Goal: Navigation & Orientation: Find specific page/section

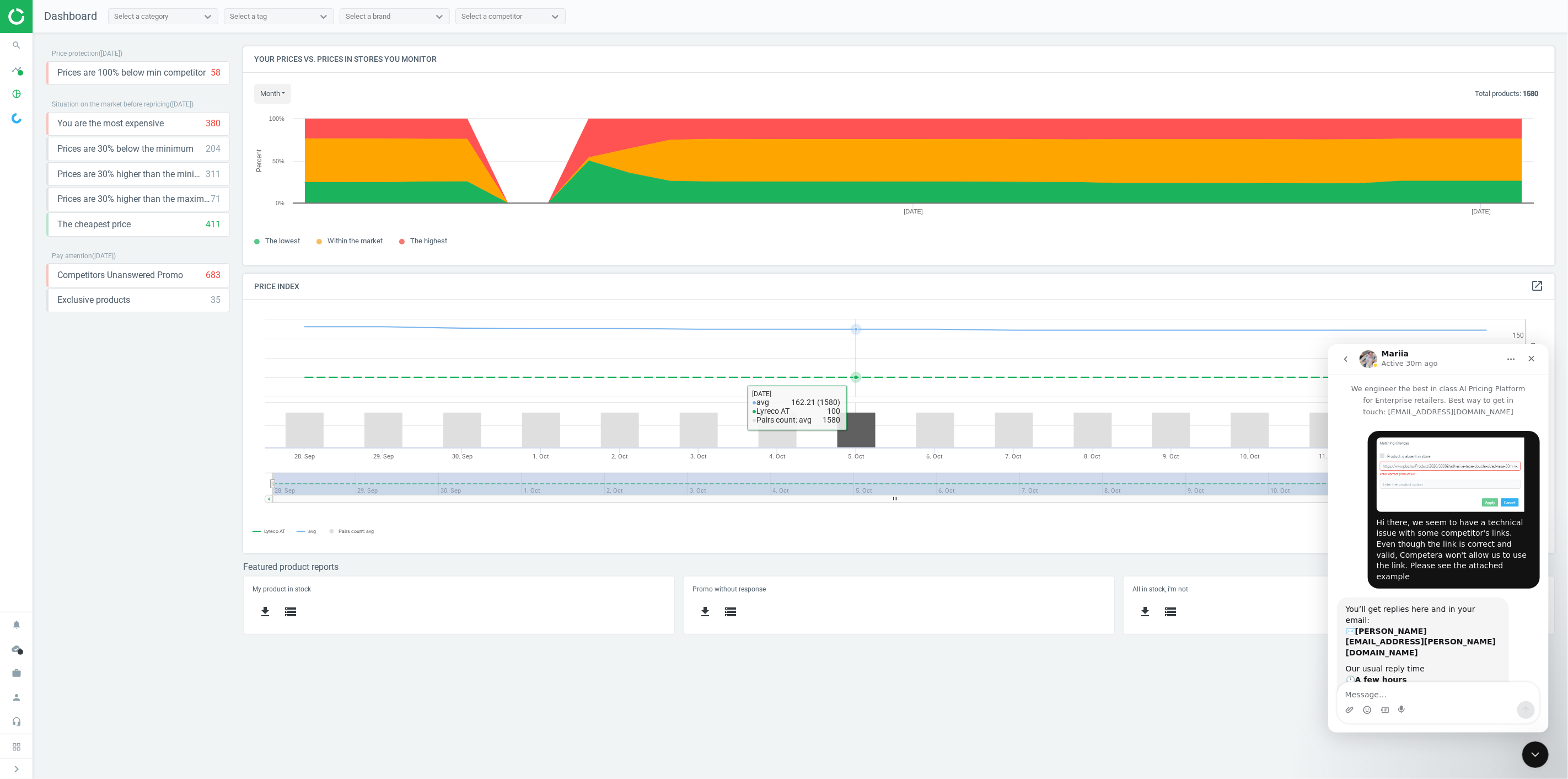
scroll to position [1, 0]
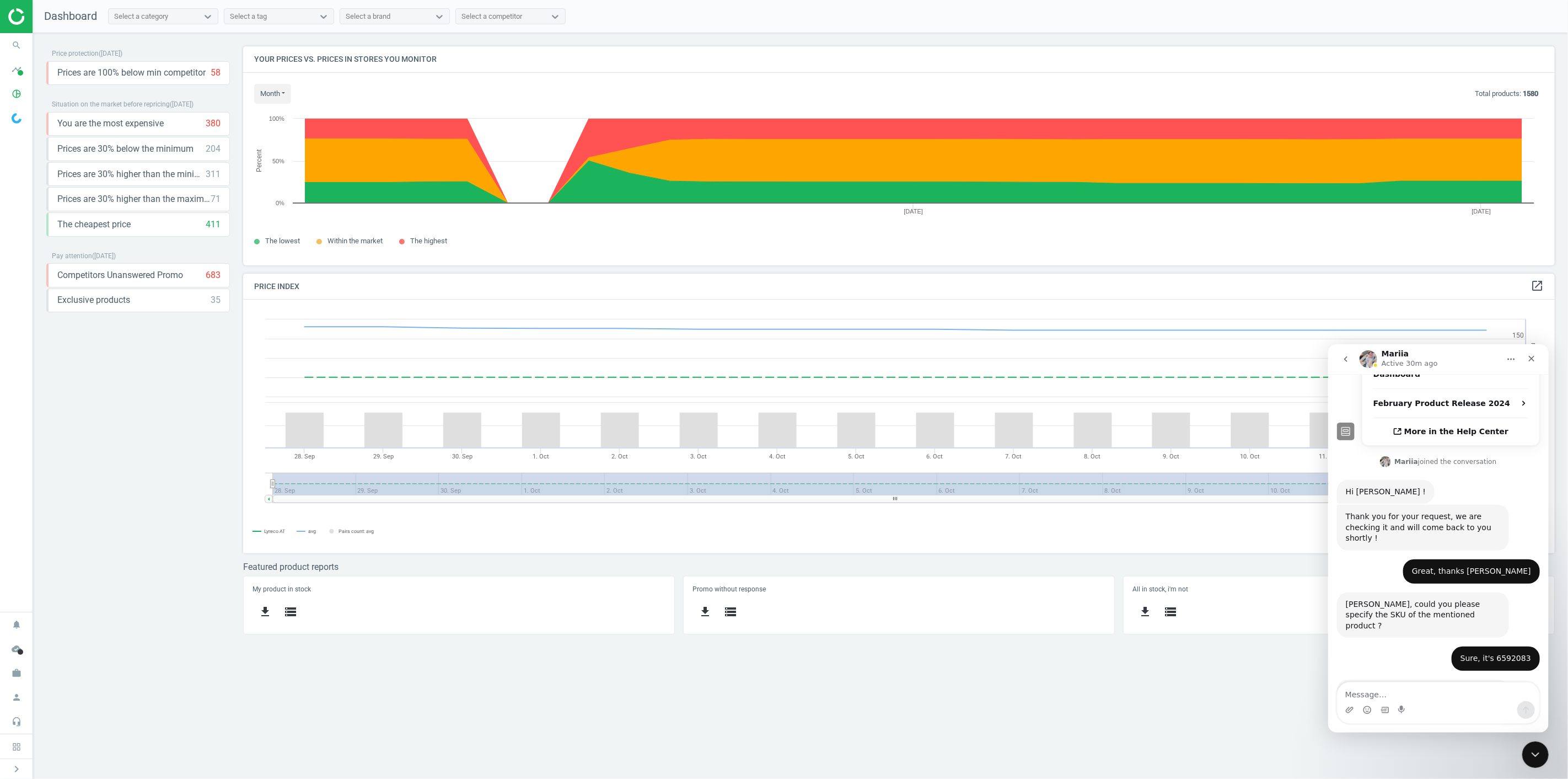
click at [1192, 731] on div "Price protection ( [DATE] ) Prices are 100% below min competitor 58 keyboard_ar…" at bounding box center [800, 405] width 1534 height 745
drag, startPoint x: 1103, startPoint y: 731, endPoint x: 1117, endPoint y: 731, distance: 14.0
click at [1103, 731] on div "Price protection ( [DATE] ) Prices are 100% below min competitor 58 keyboard_ar…" at bounding box center [800, 405] width 1534 height 745
click at [17, 674] on icon "work" at bounding box center [16, 673] width 21 height 21
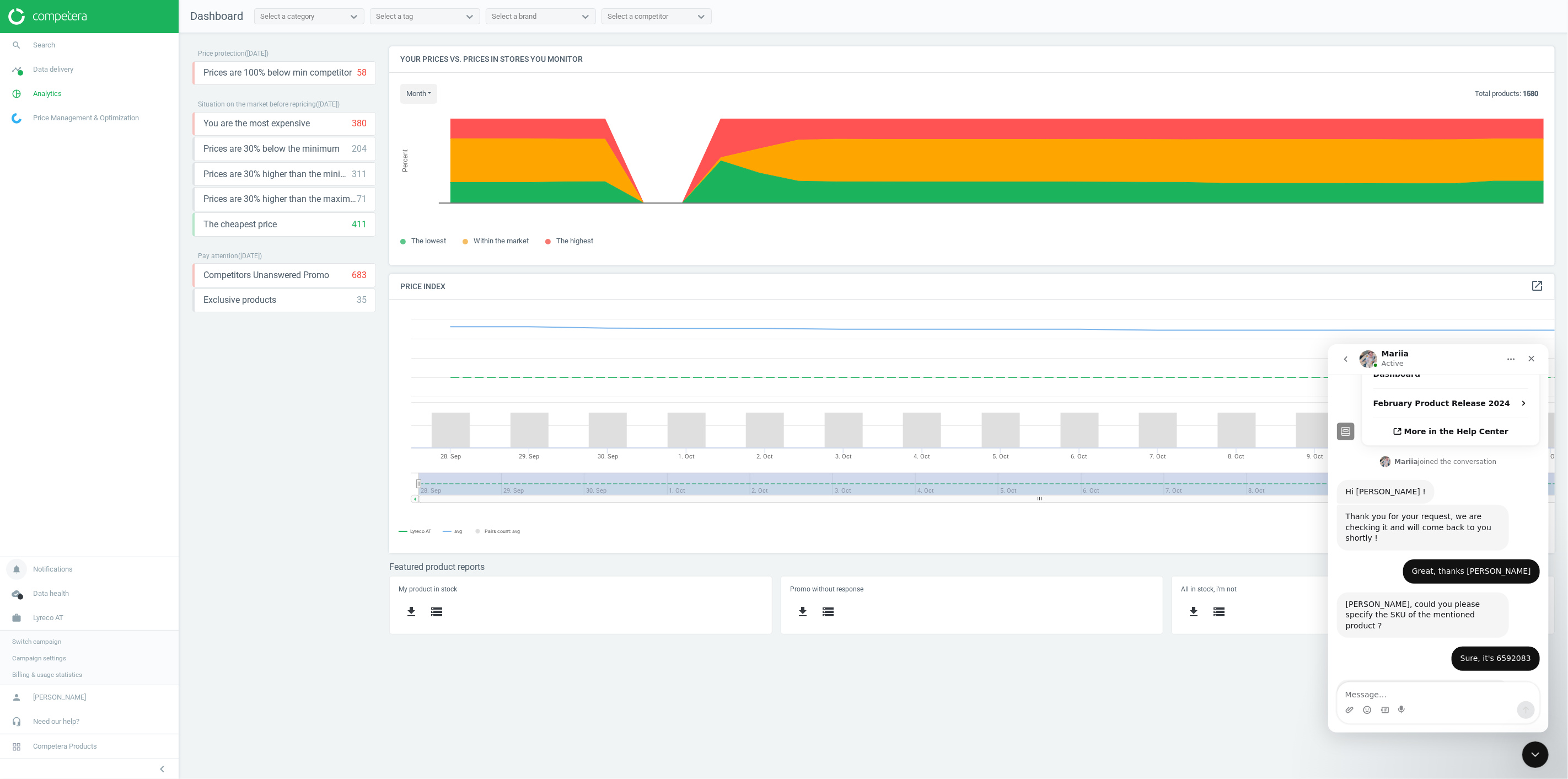
scroll to position [6, 6]
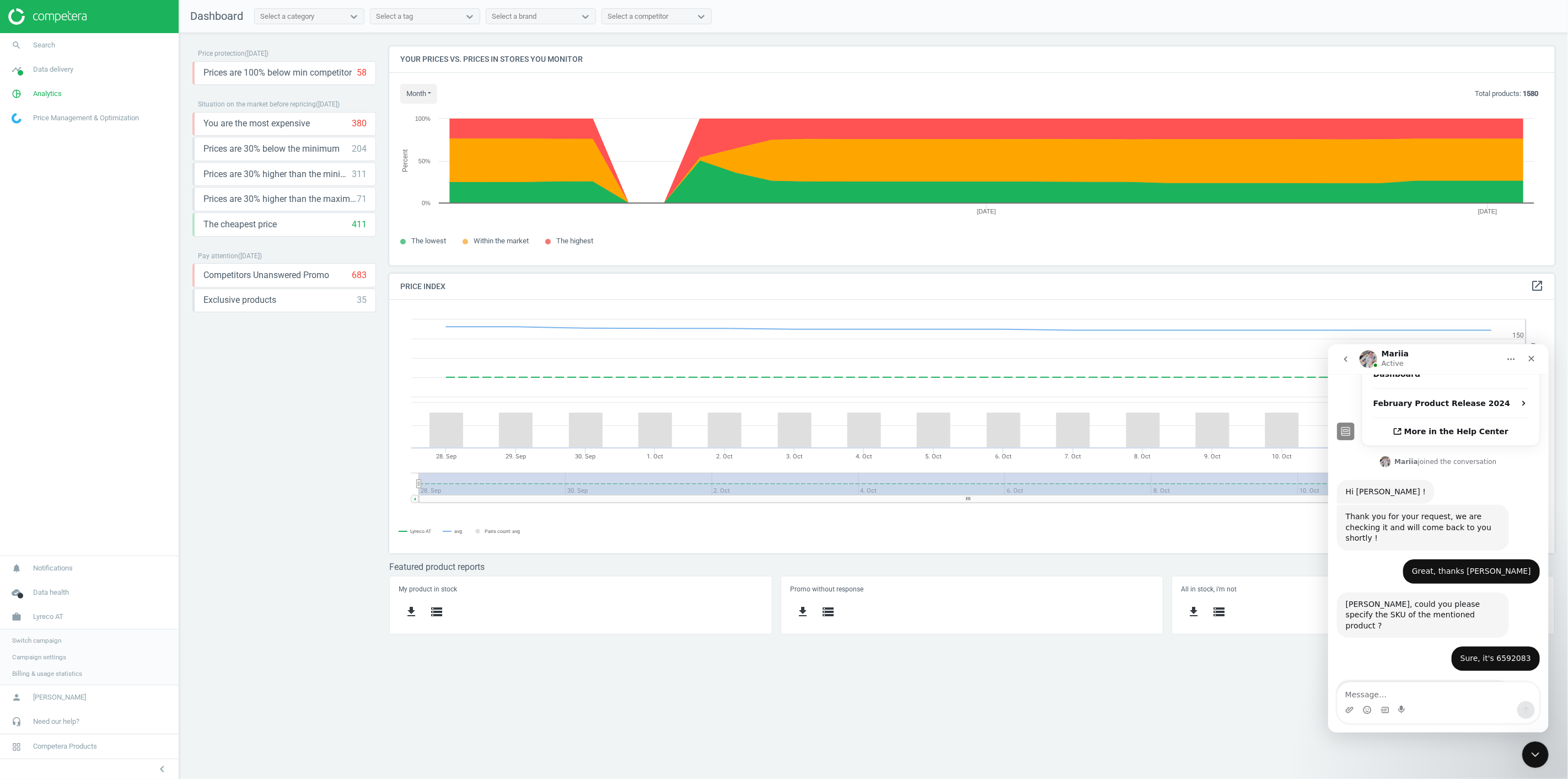
click at [40, 641] on span "Switch campaign" at bounding box center [37, 640] width 49 height 9
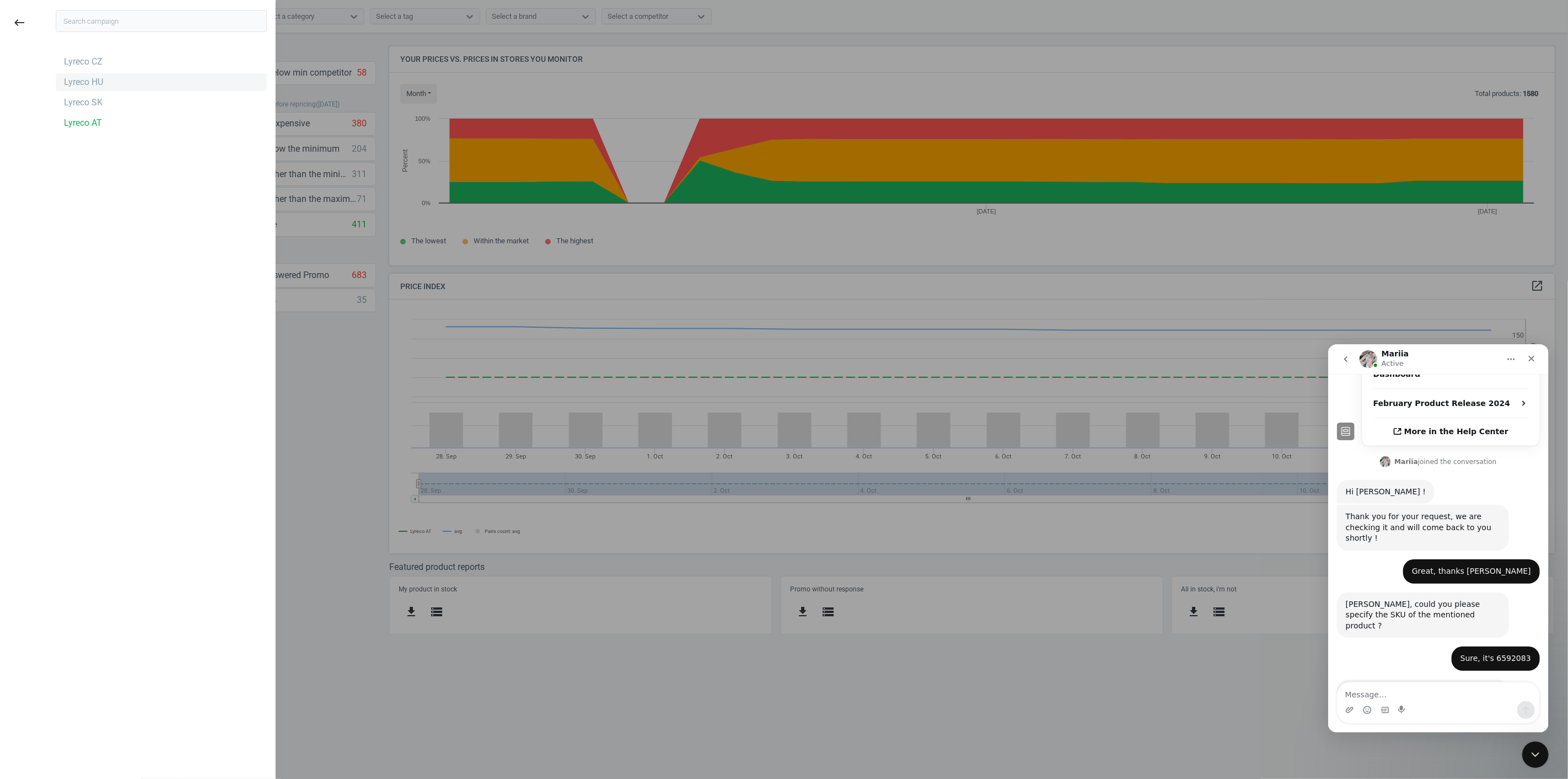
click at [106, 84] on div "Lyreco HU" at bounding box center [161, 83] width 211 height 18
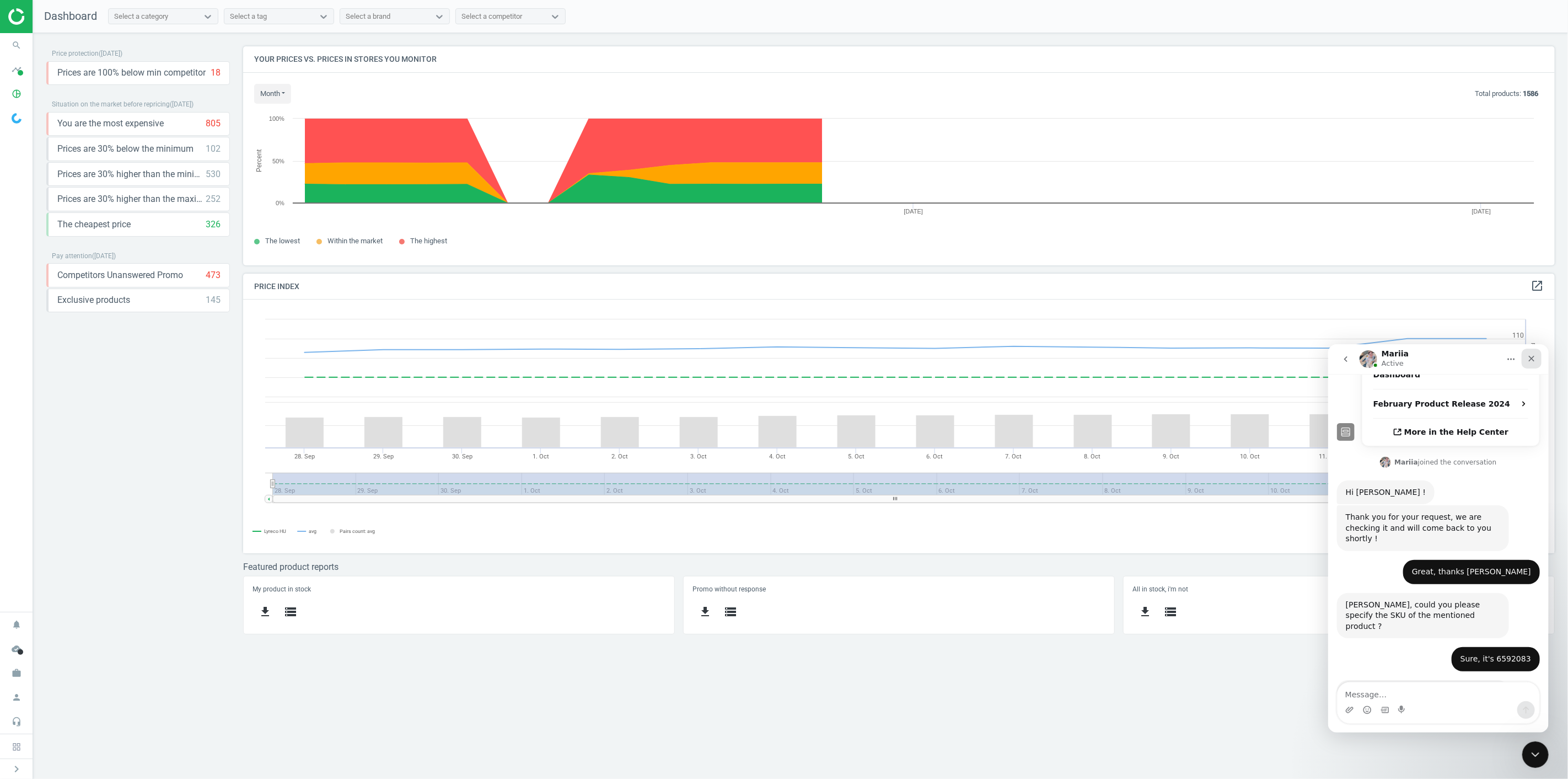
scroll to position [273, 1331]
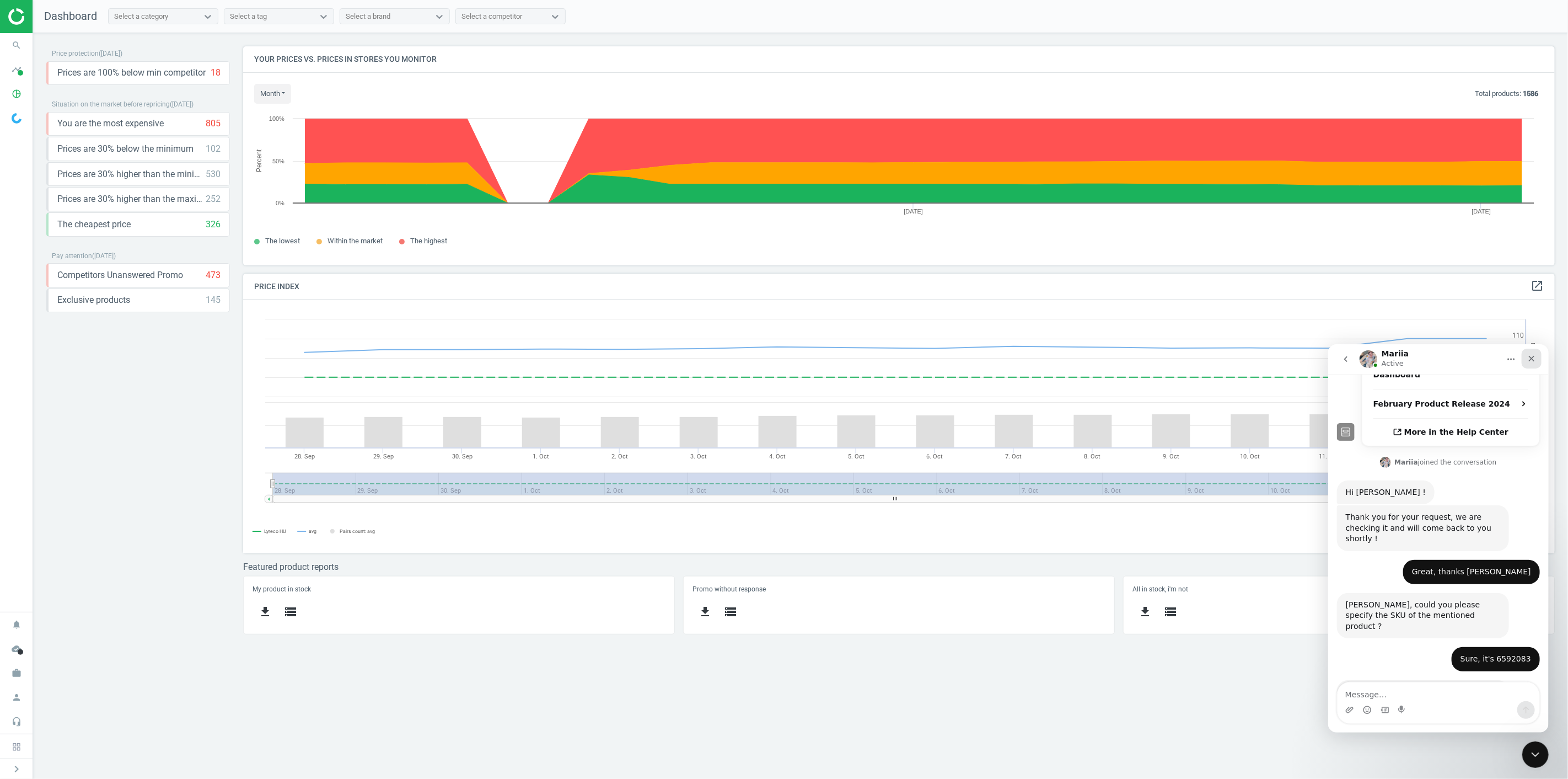
click at [1537, 357] on div "Close" at bounding box center [1531, 358] width 20 height 20
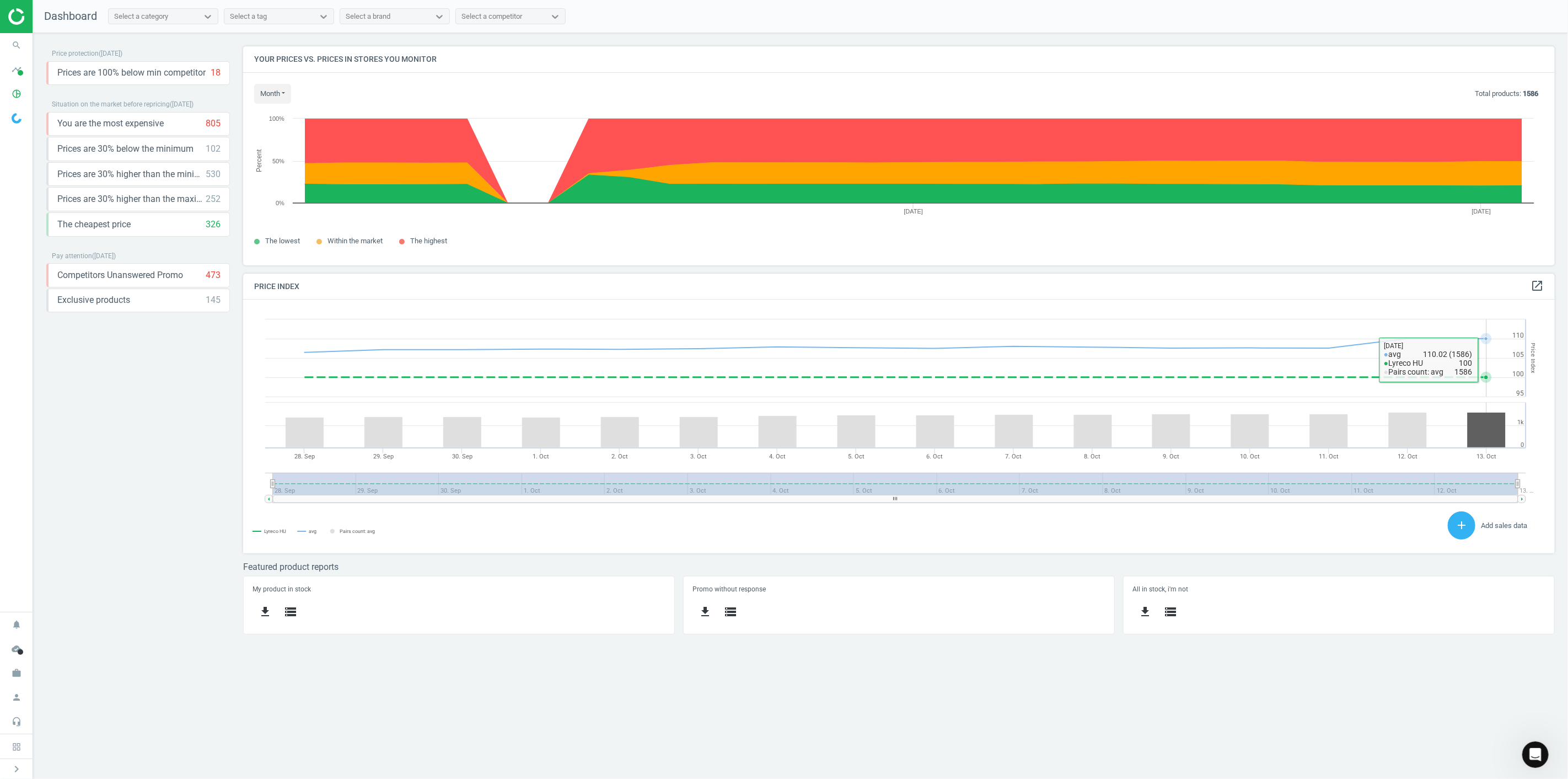
scroll to position [433, 0]
